Goal: Task Accomplishment & Management: Manage account settings

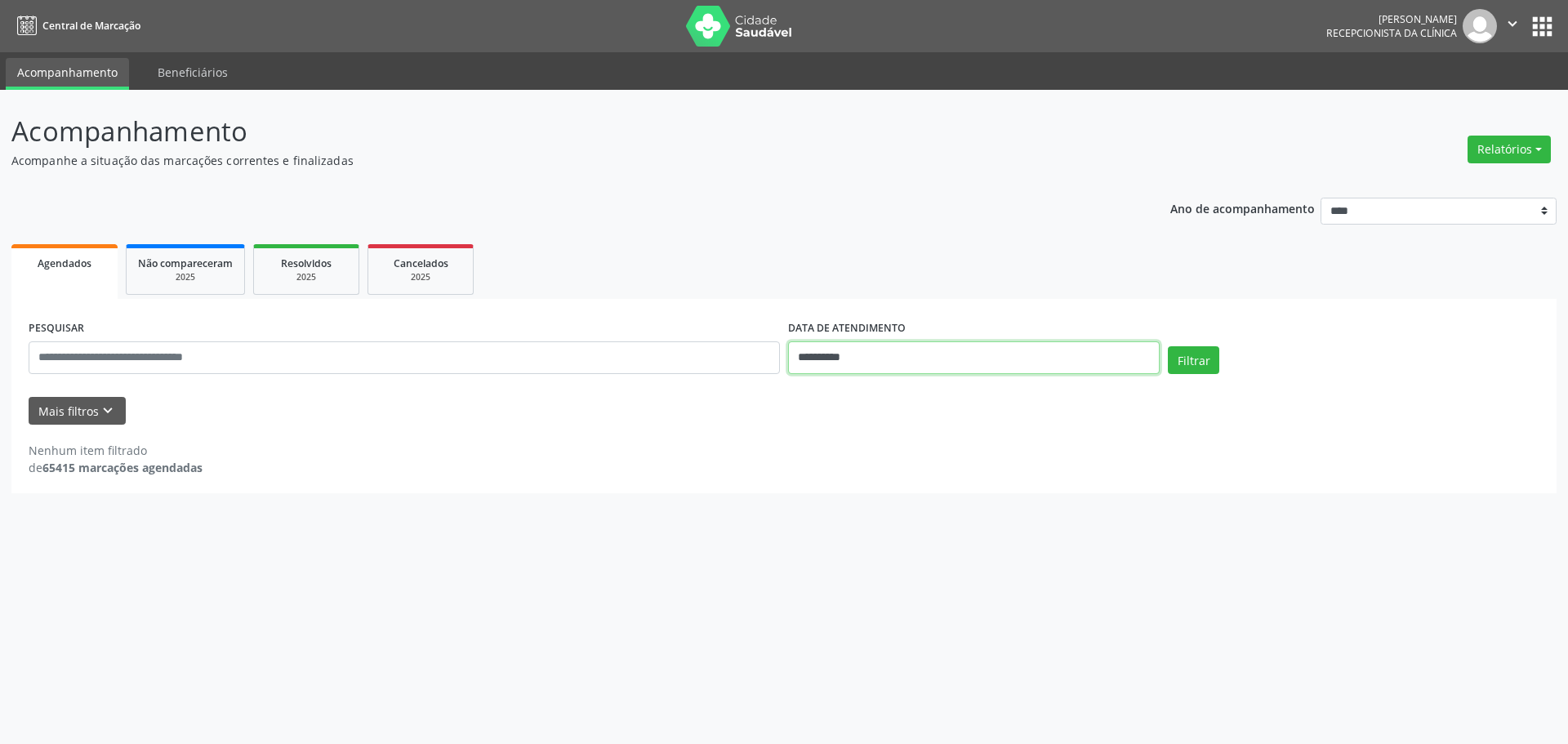
click at [820, 358] on input "**********" at bounding box center [973, 358] width 372 height 33
click at [825, 437] on span "1" at bounding box center [836, 443] width 32 height 32
type input "**********"
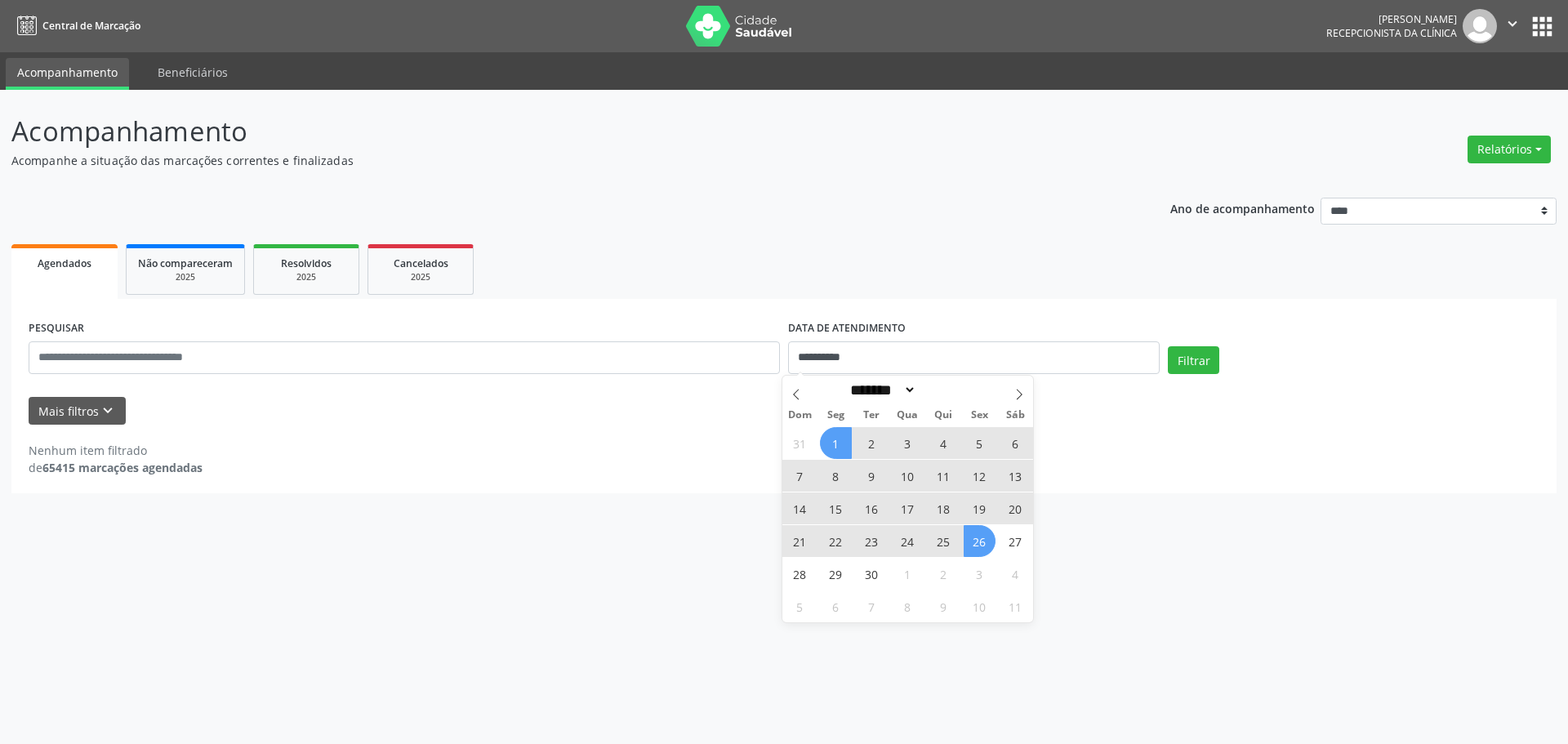
click at [971, 531] on span "26" at bounding box center [979, 541] width 32 height 32
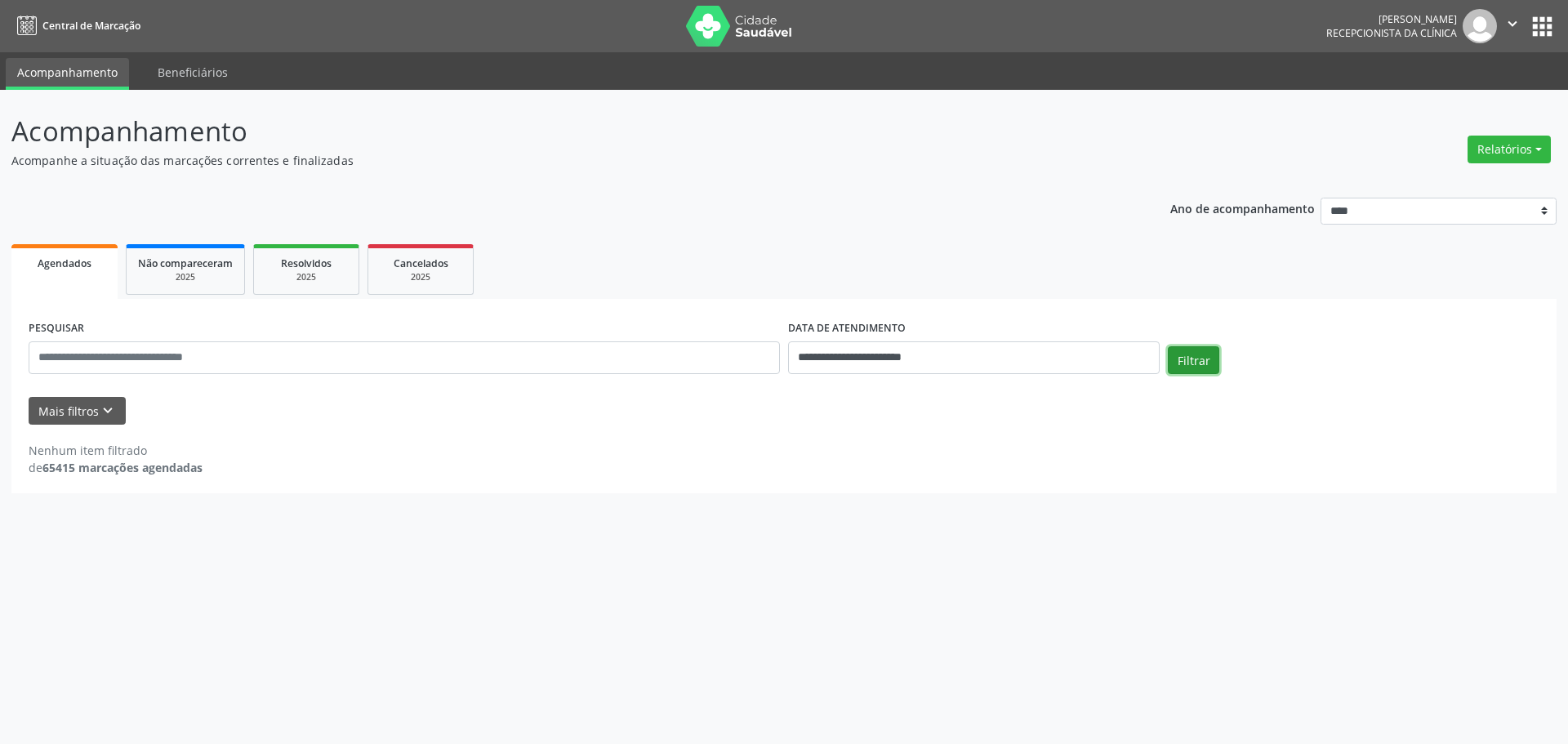
click at [1186, 369] on button "Filtrar" at bounding box center [1193, 361] width 52 height 28
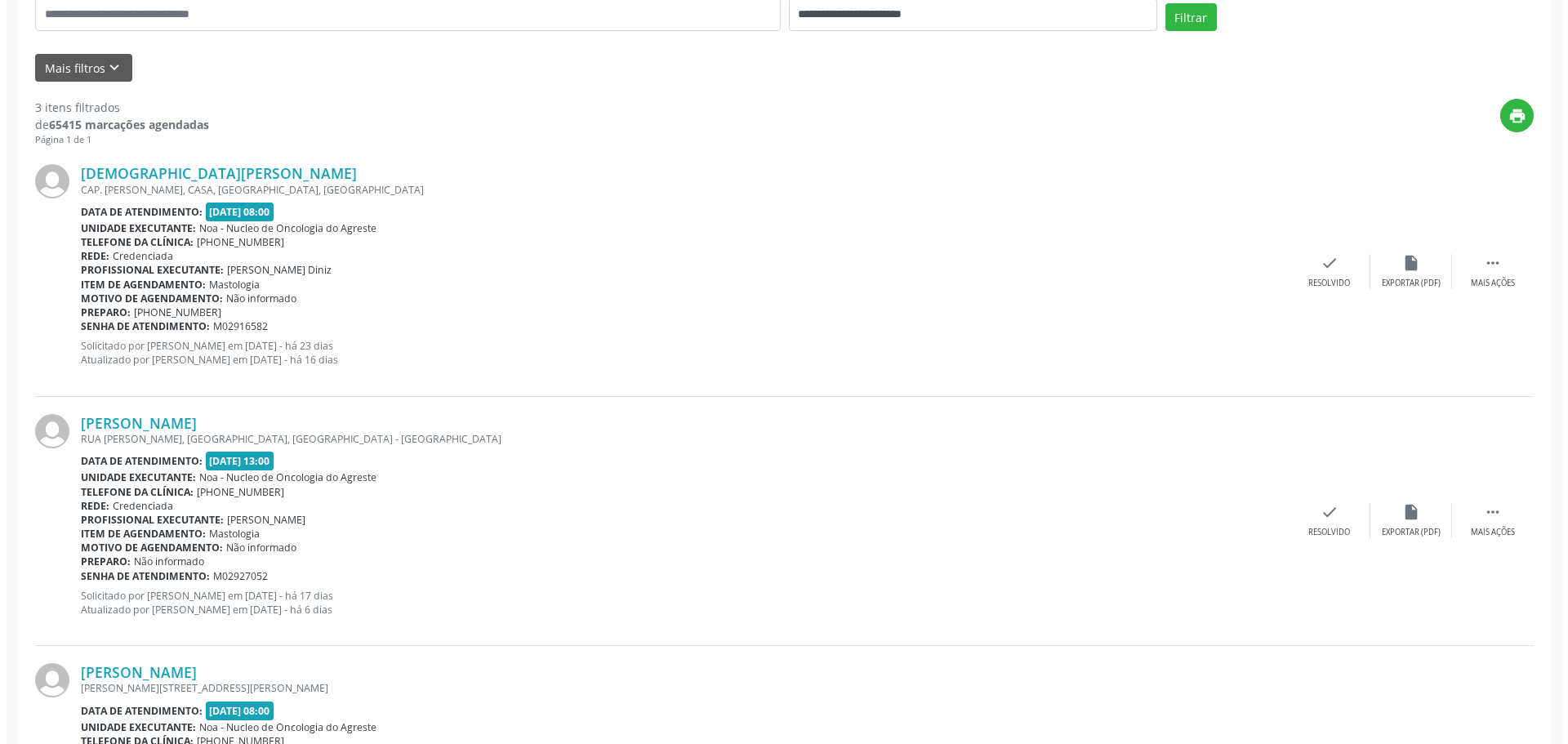
scroll to position [334, 0]
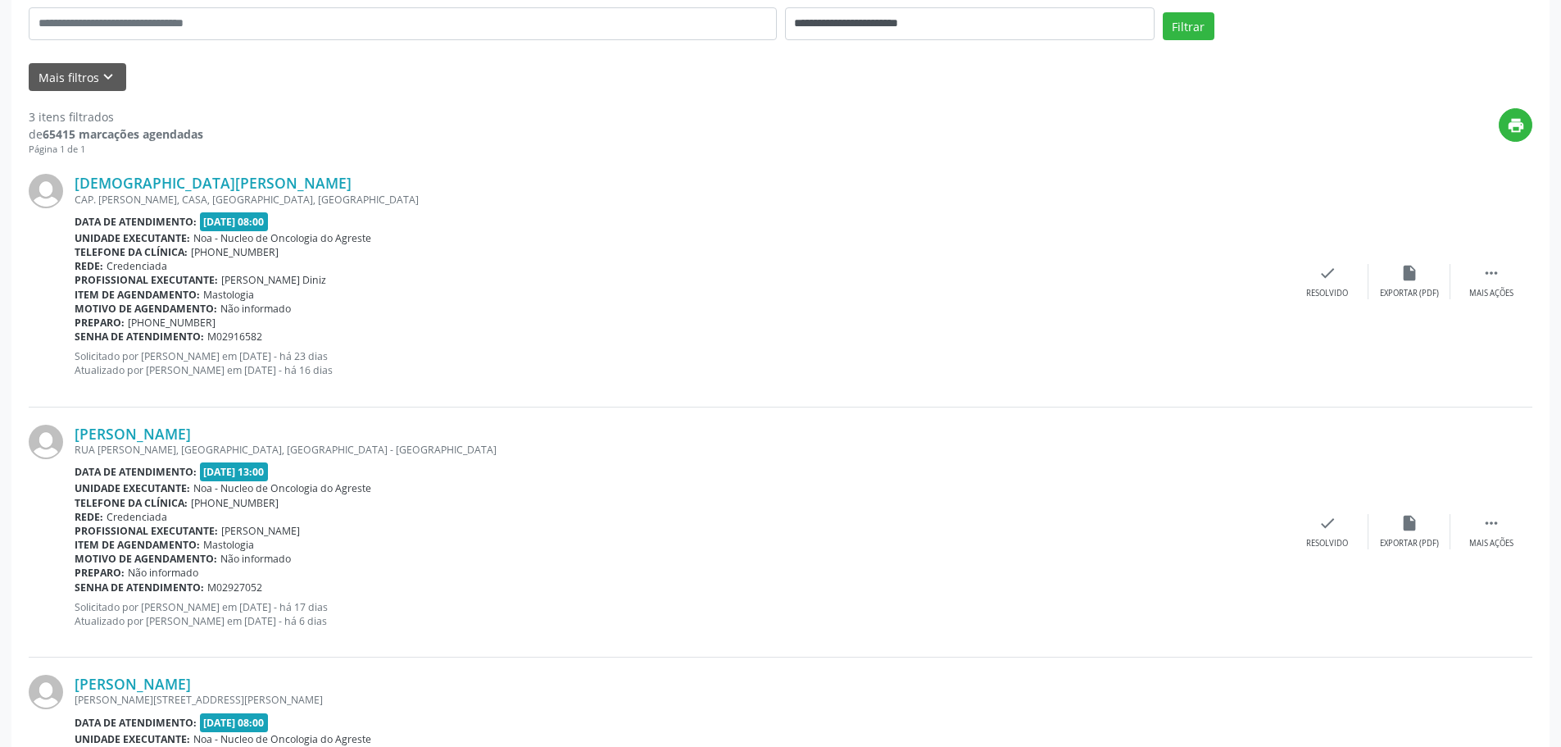
click at [66, 239] on div at bounding box center [52, 281] width 46 height 215
click at [207, 185] on link "[DEMOGRAPHIC_DATA][PERSON_NAME]" at bounding box center [213, 183] width 277 height 18
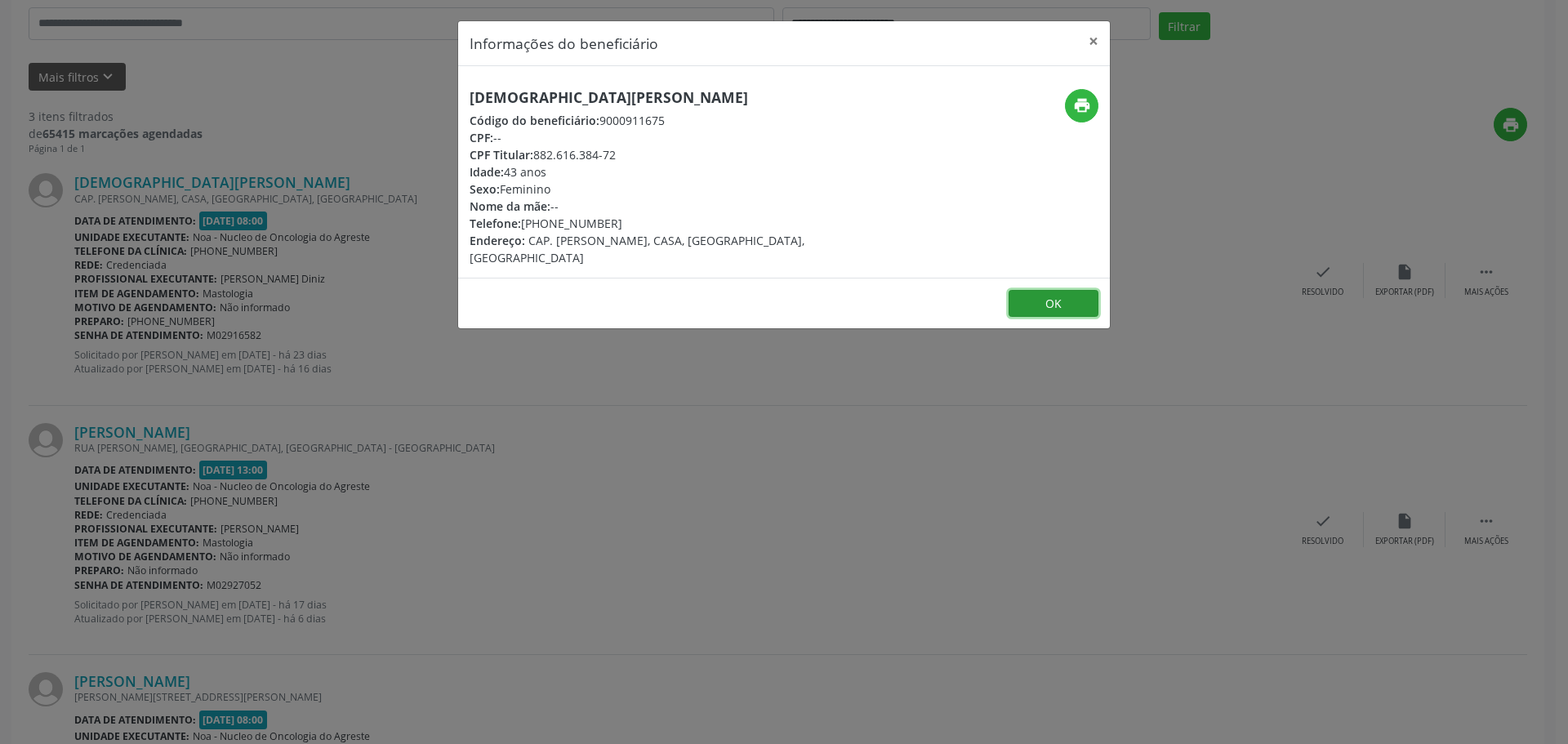
click at [1048, 311] on button "OK" at bounding box center [1053, 304] width 90 height 28
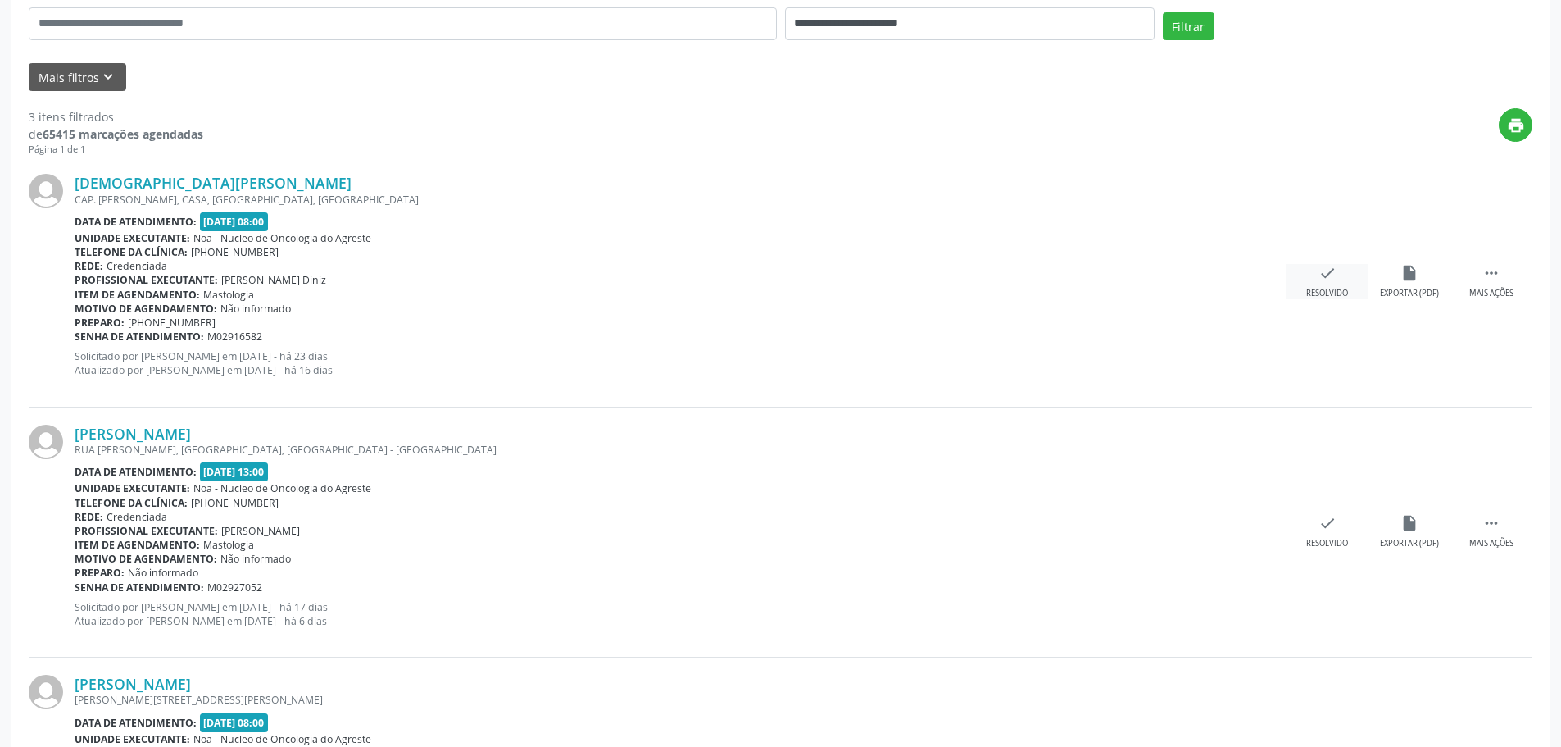
click at [1336, 264] on div "check Resolvido" at bounding box center [1328, 281] width 82 height 35
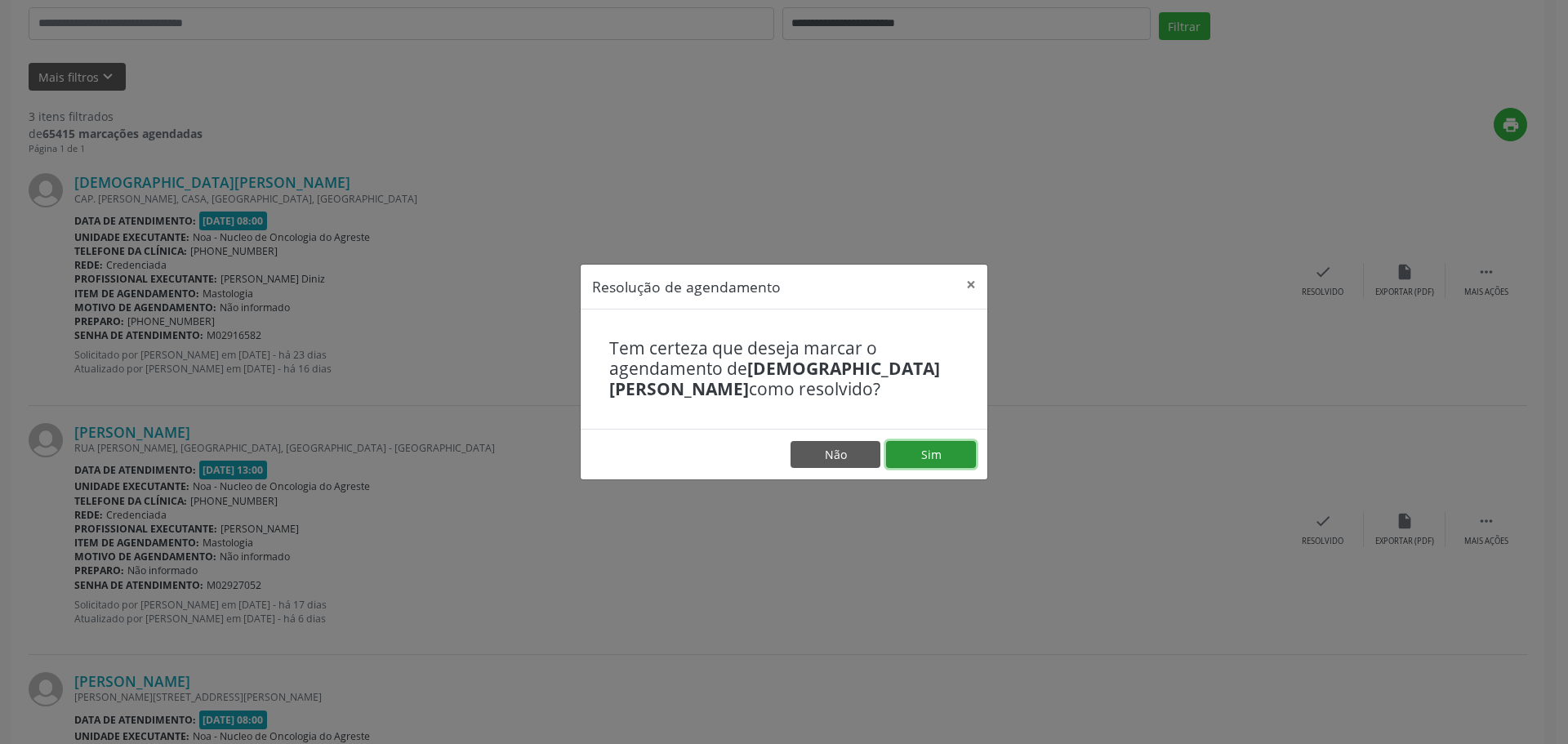
click at [916, 456] on button "Sim" at bounding box center [930, 455] width 90 height 28
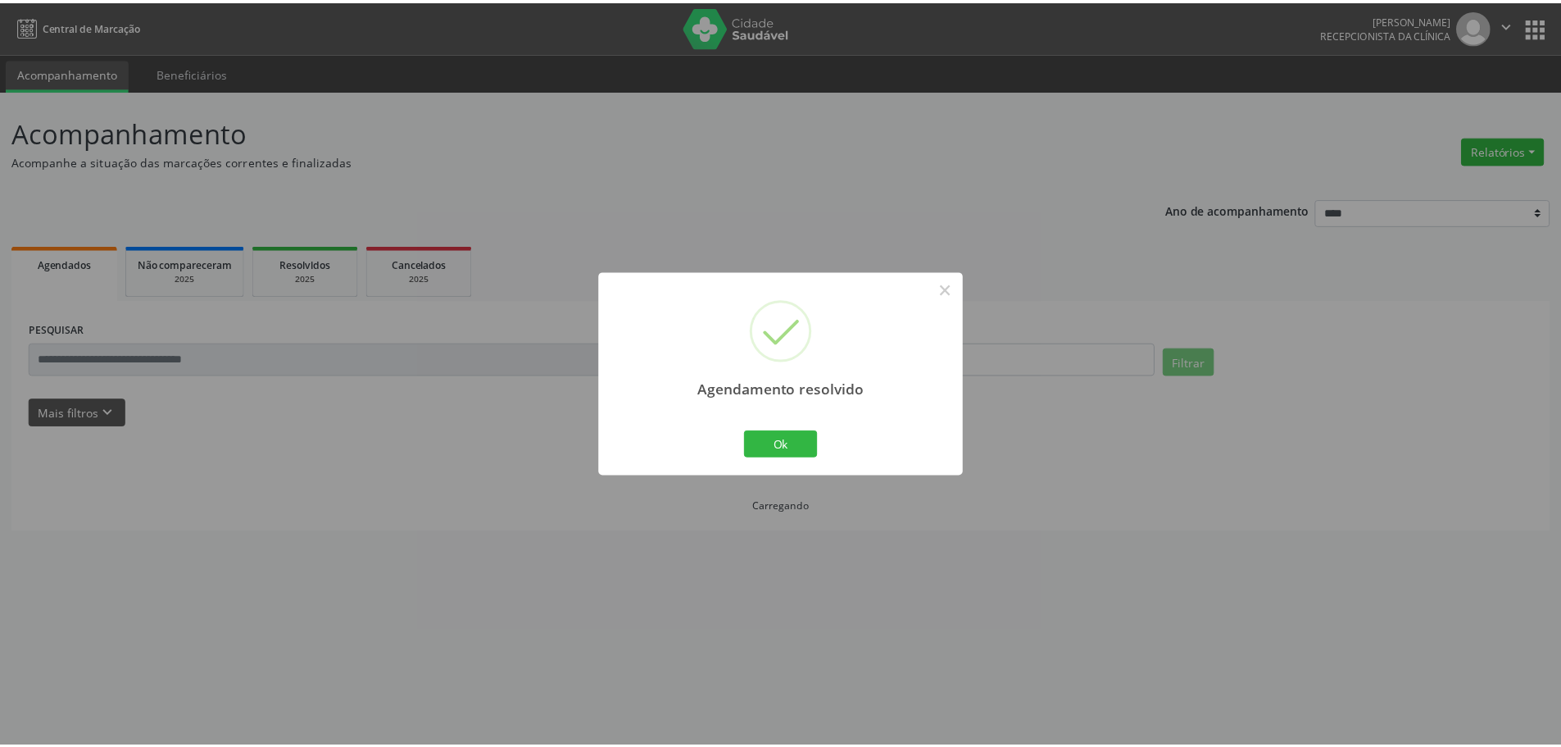
scroll to position [0, 0]
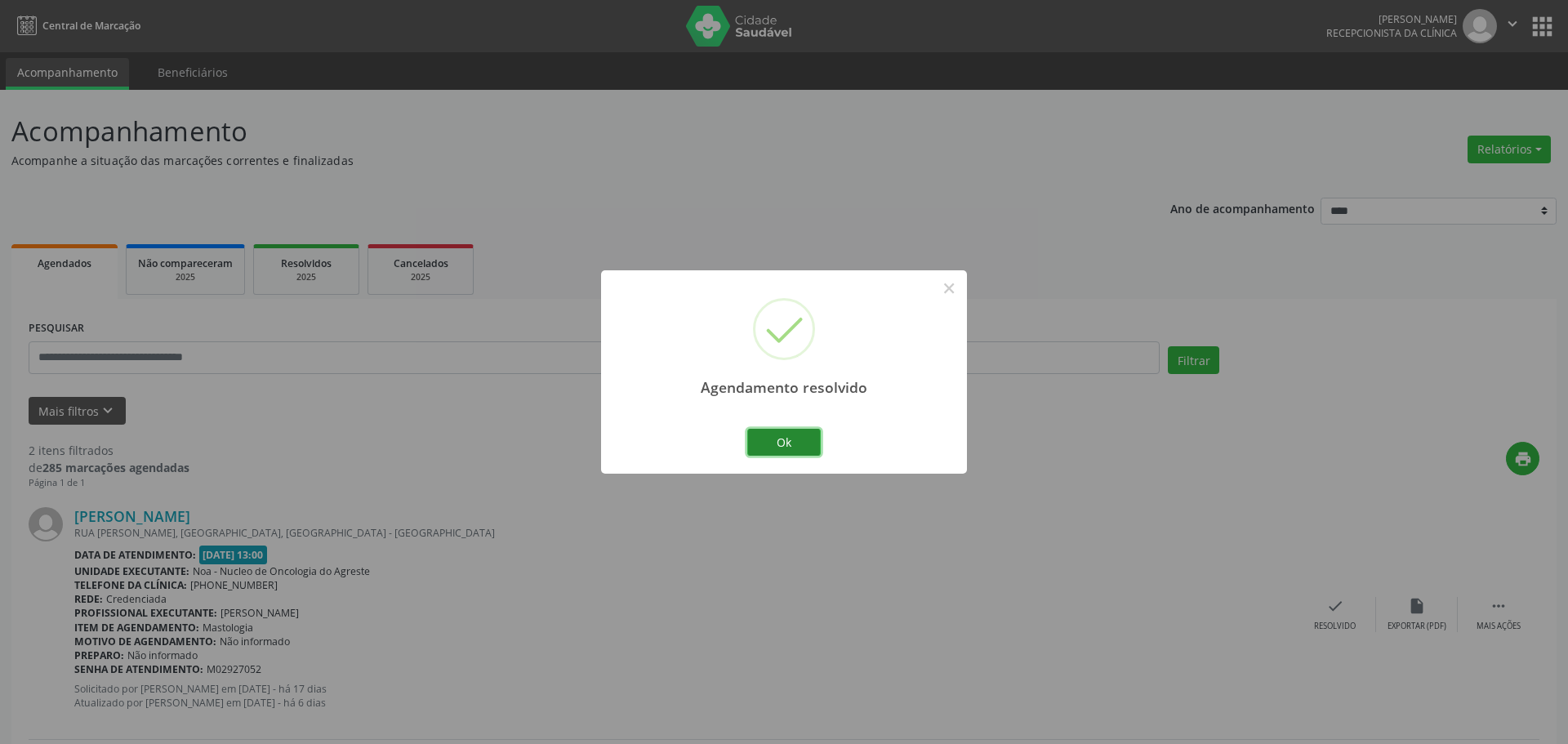
click at [759, 442] on button "Ok" at bounding box center [784, 442] width 74 height 28
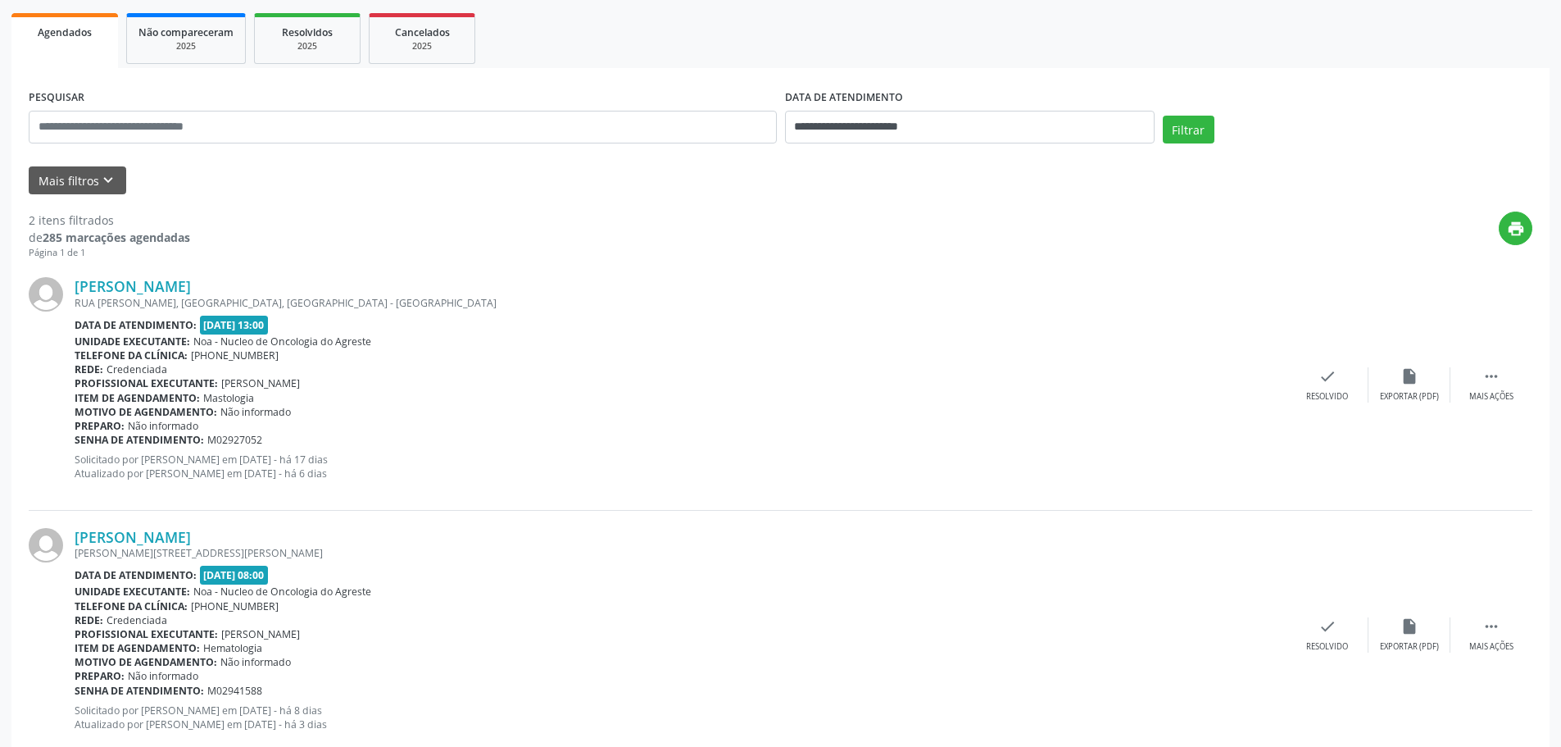
scroll to position [274, 0]
